Goal: Find specific page/section: Find specific page/section

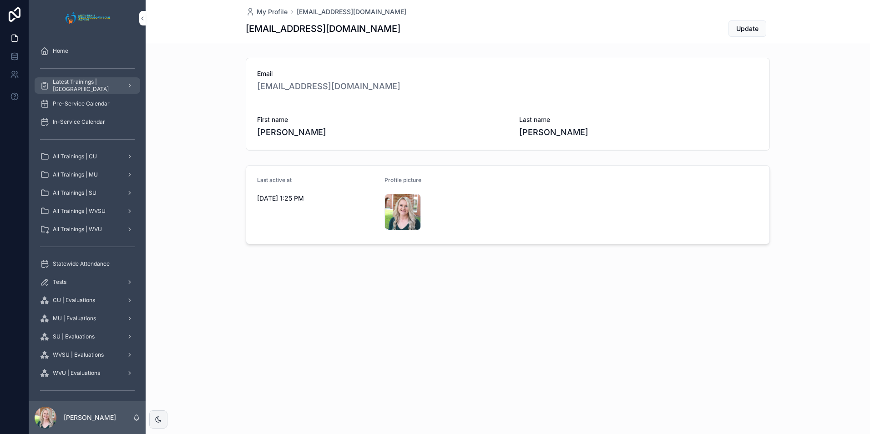
click at [86, 83] on span "Latest Trainings | [GEOGRAPHIC_DATA]" at bounding box center [86, 85] width 66 height 15
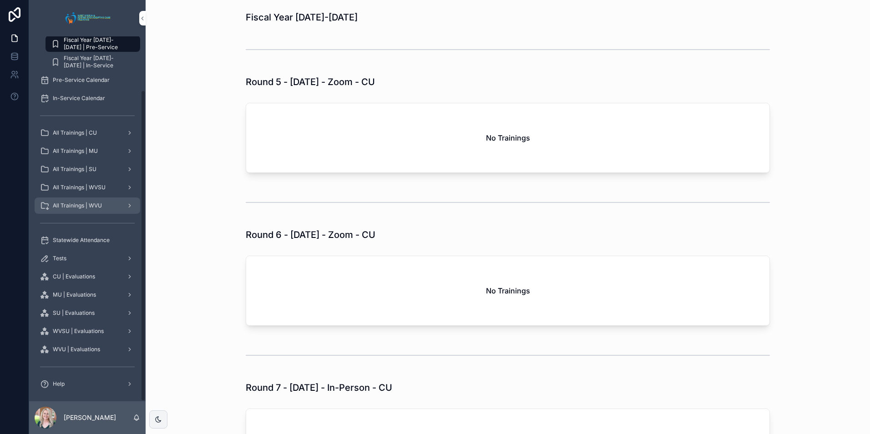
scroll to position [63, 0]
click at [101, 240] on span "Statewide Attendance" at bounding box center [81, 237] width 57 height 7
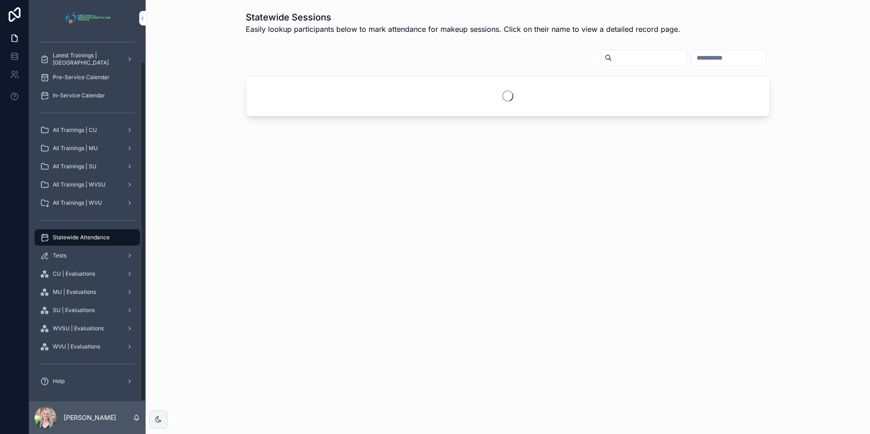
scroll to position [26, 0]
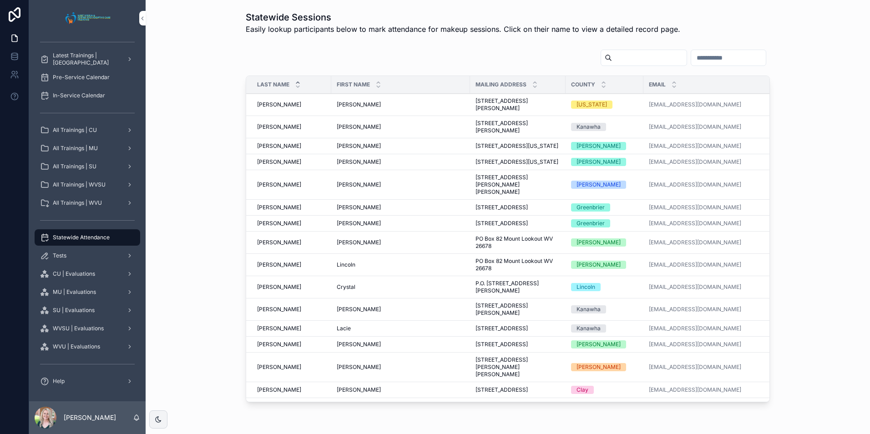
click at [612, 59] on input "scrollable content" at bounding box center [649, 57] width 75 height 13
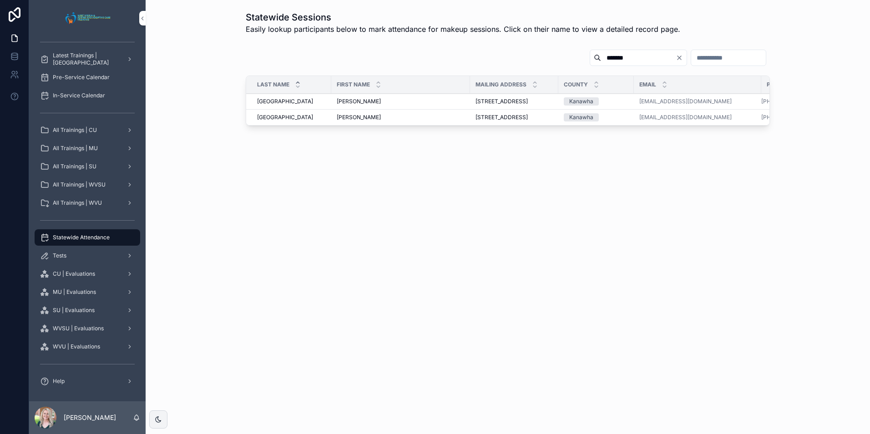
type input "*******"
click at [321, 109] on td "Wartenburg [GEOGRAPHIC_DATA]" at bounding box center [288, 102] width 85 height 16
click at [279, 105] on span "[GEOGRAPHIC_DATA]" at bounding box center [285, 101] width 56 height 7
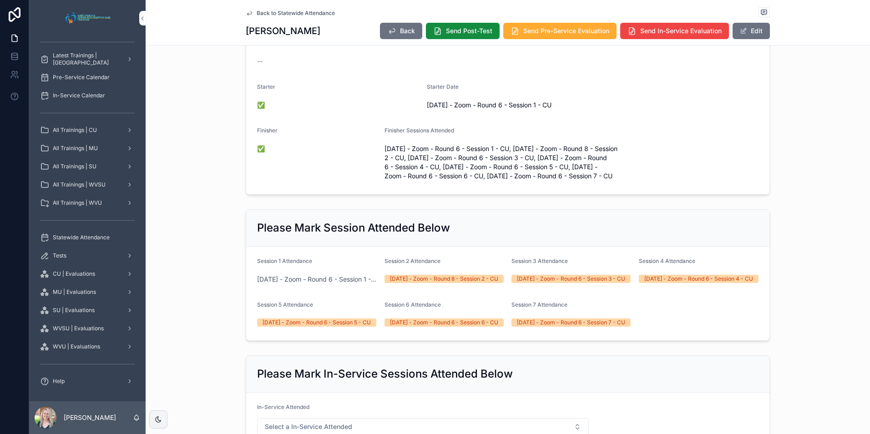
scroll to position [273, 0]
